Goal: Find specific page/section: Find specific page/section

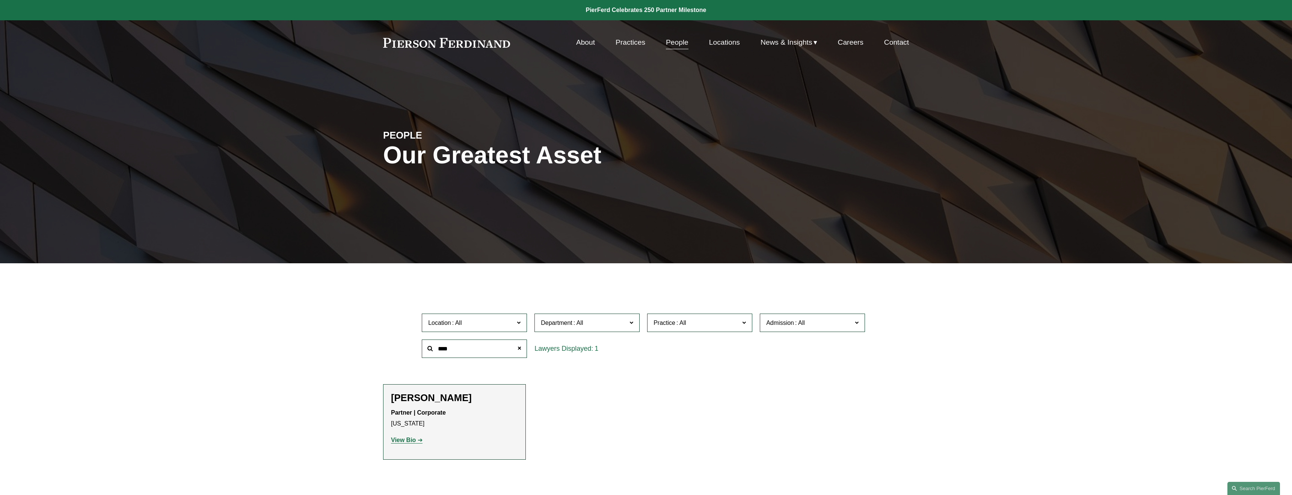
click at [629, 322] on label "Department" at bounding box center [587, 323] width 105 height 18
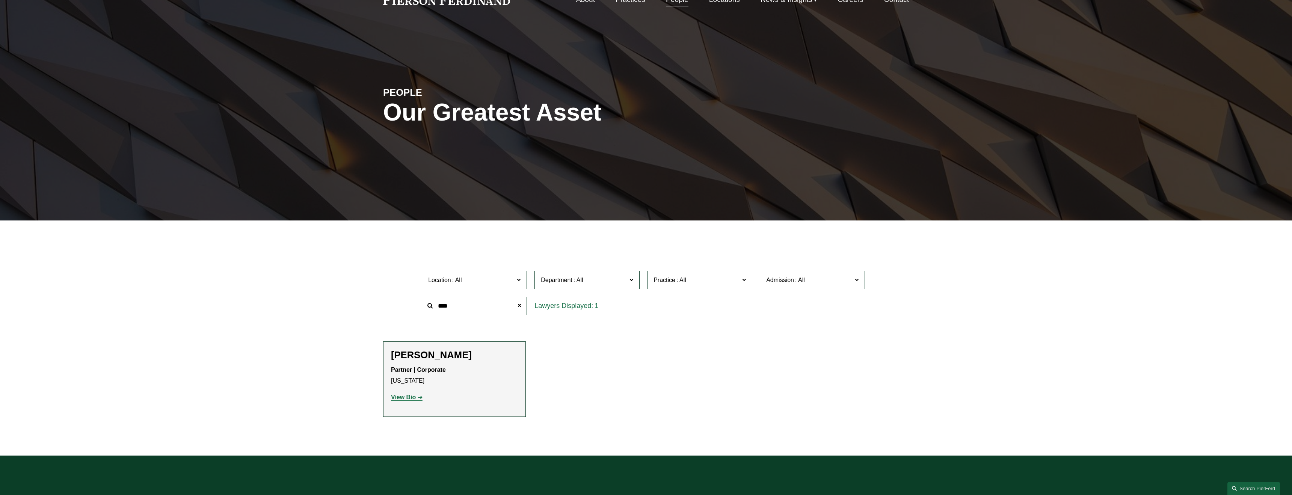
scroll to position [45, 0]
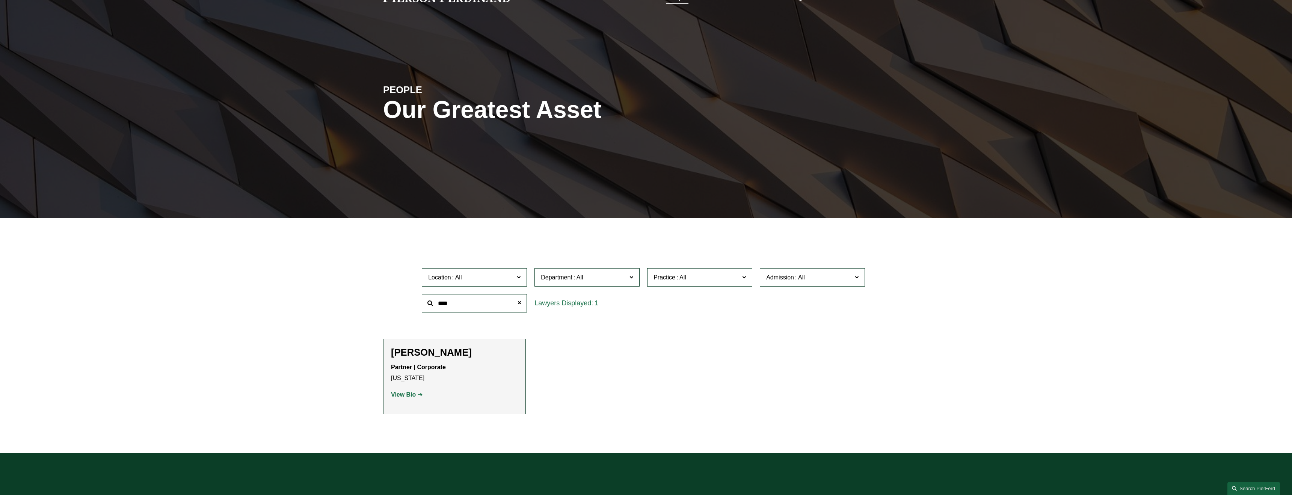
click at [0, 0] on link "Corporate" at bounding box center [0, 0] width 0 height 0
click at [694, 277] on span "Practice" at bounding box center [697, 277] width 86 height 10
click at [0, 0] on link "Tax/ERISA" at bounding box center [0, 0] width 0 height 0
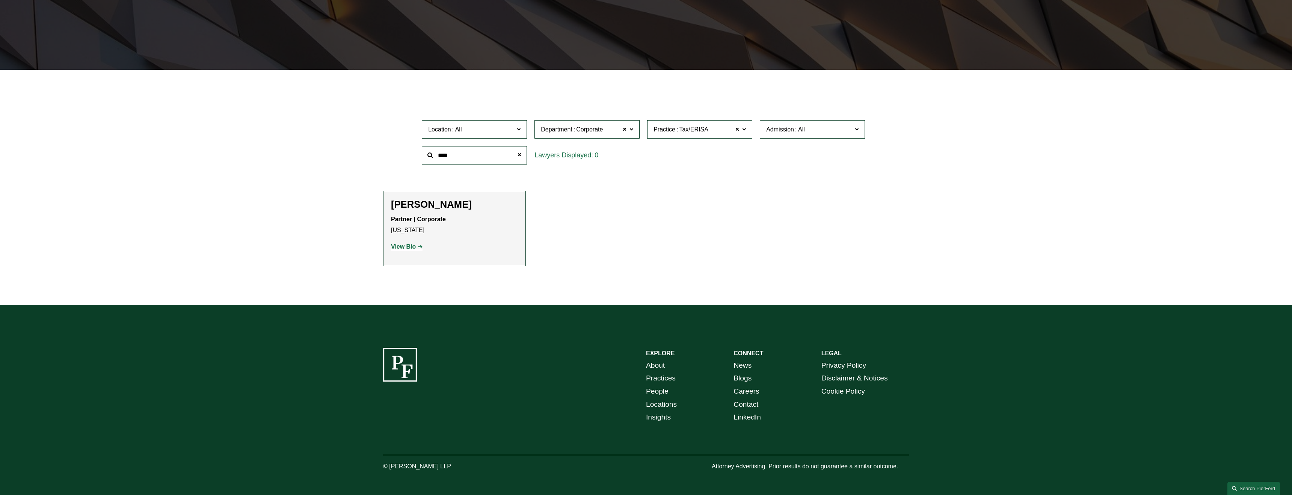
scroll to position [137, 0]
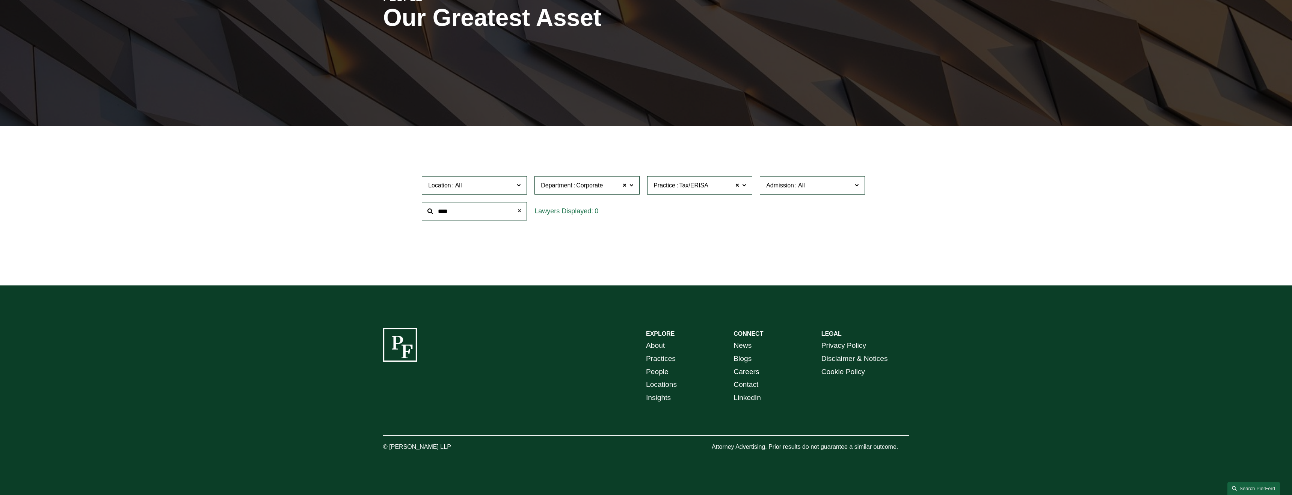
click at [519, 210] on span at bounding box center [519, 211] width 15 height 15
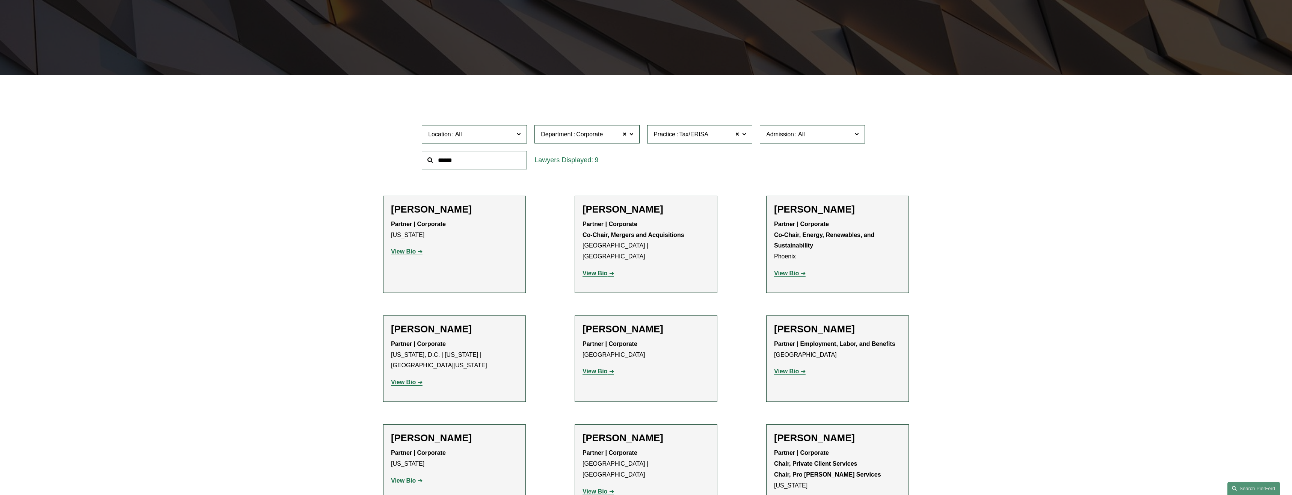
scroll to position [0, 0]
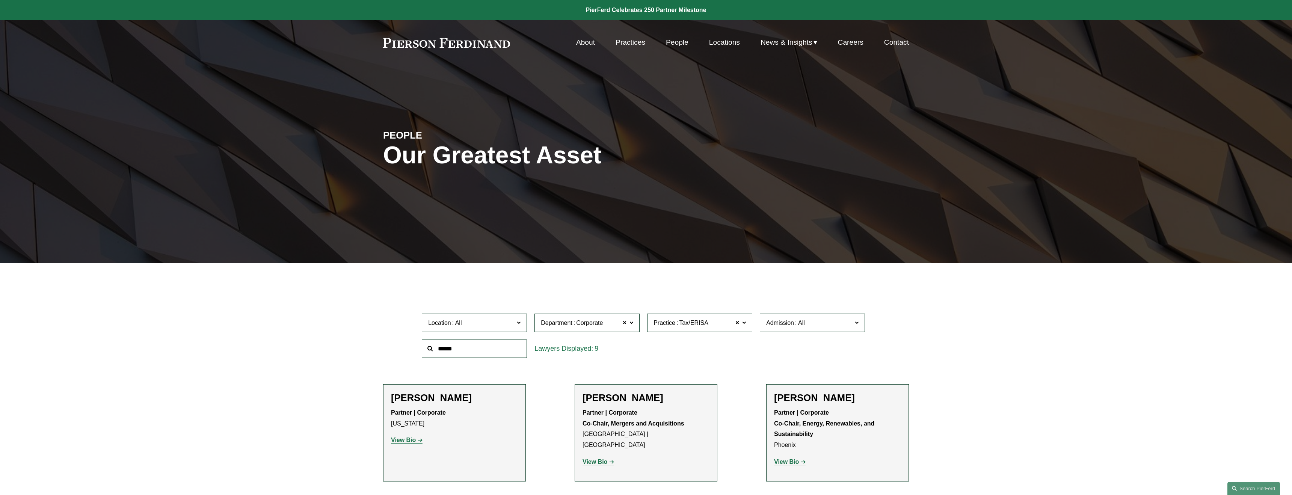
click at [623, 44] on link "Practices" at bounding box center [631, 42] width 30 height 14
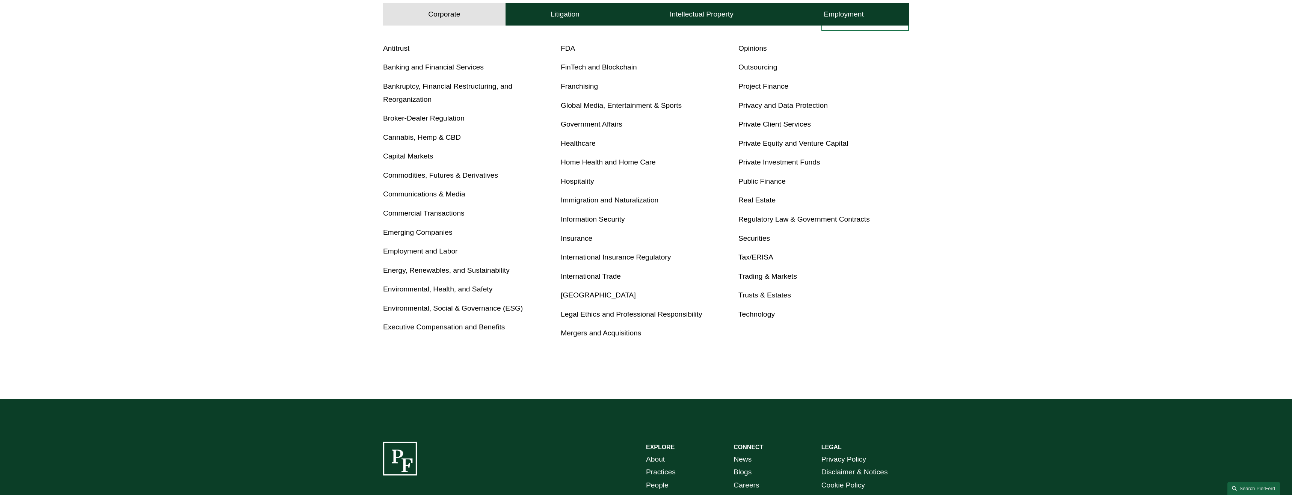
scroll to position [483, 0]
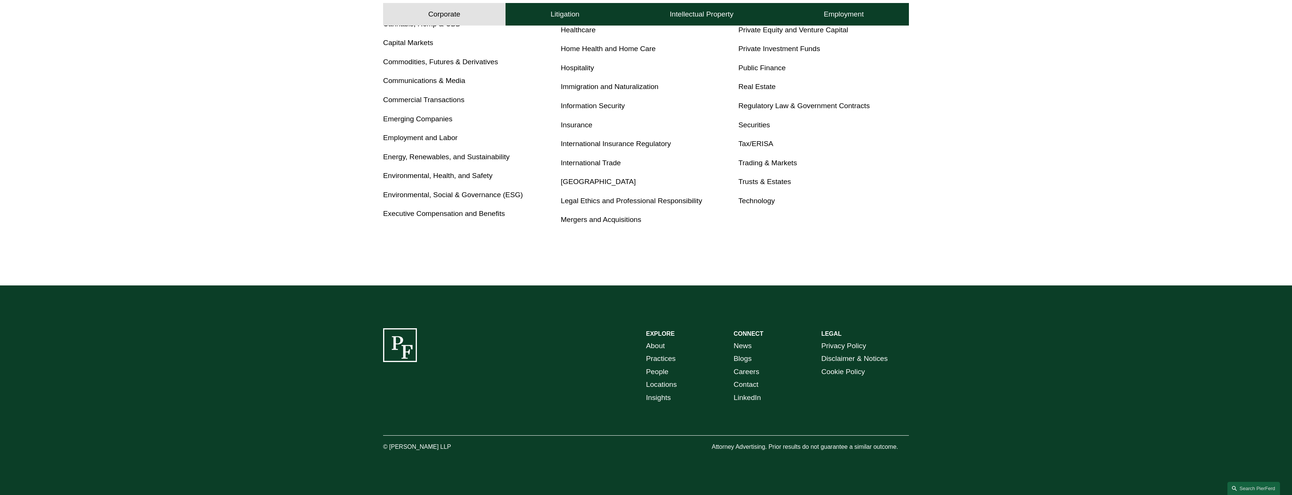
click at [757, 147] on link "Tax/ERISA" at bounding box center [755, 144] width 35 height 8
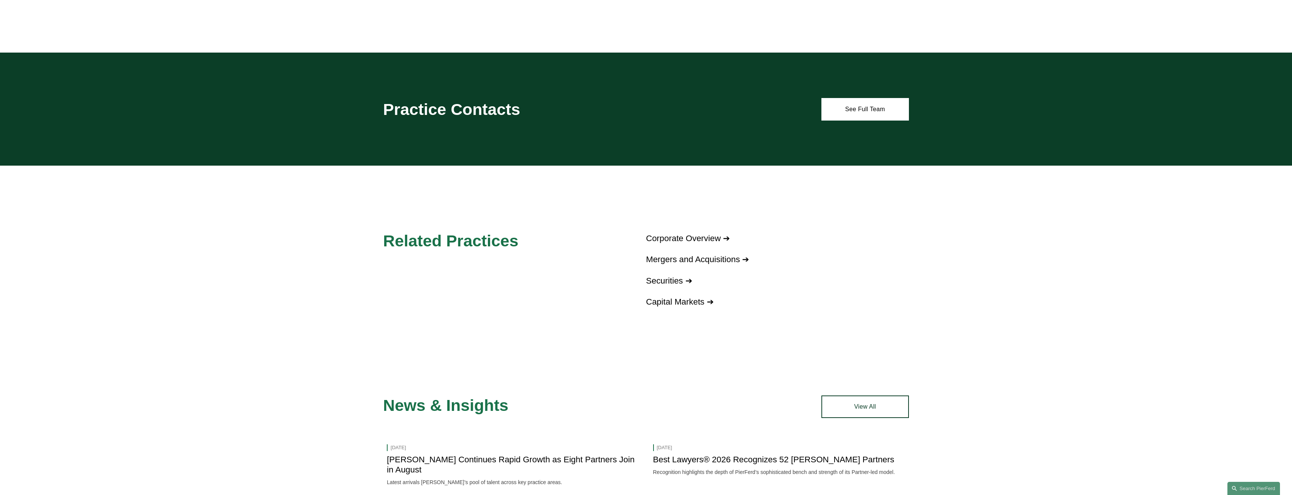
scroll to position [634, 0]
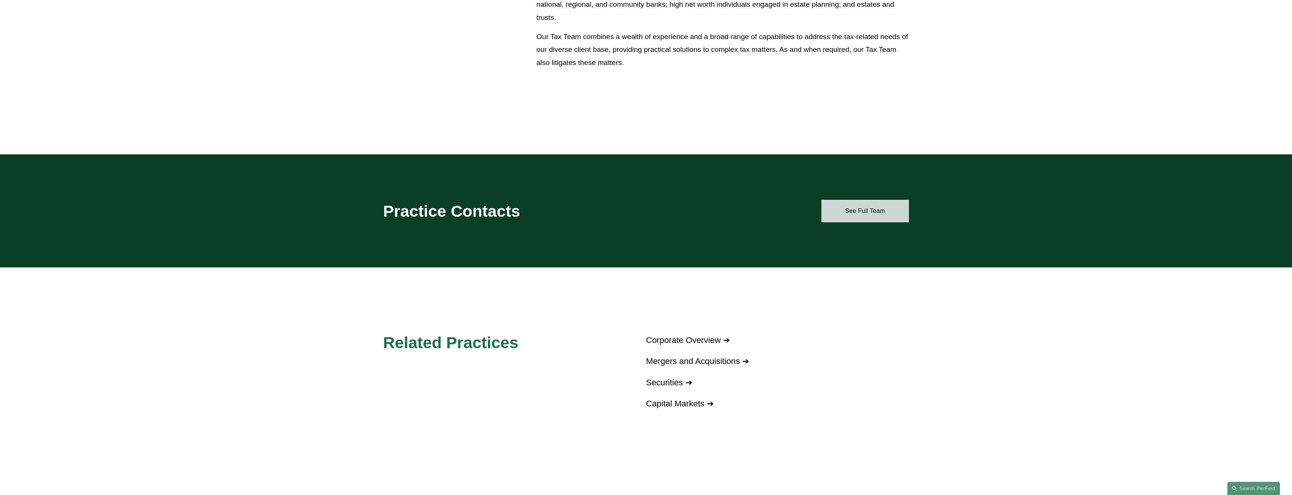
click at [879, 202] on link "See Full Team" at bounding box center [865, 211] width 88 height 23
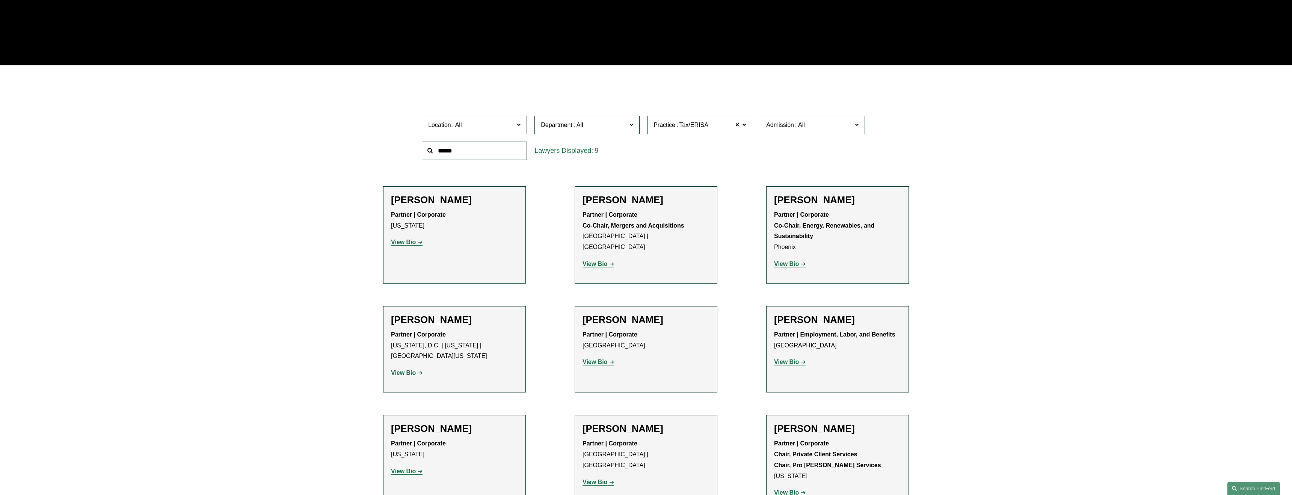
scroll to position [297, 0]
